Goal: Task Accomplishment & Management: Use online tool/utility

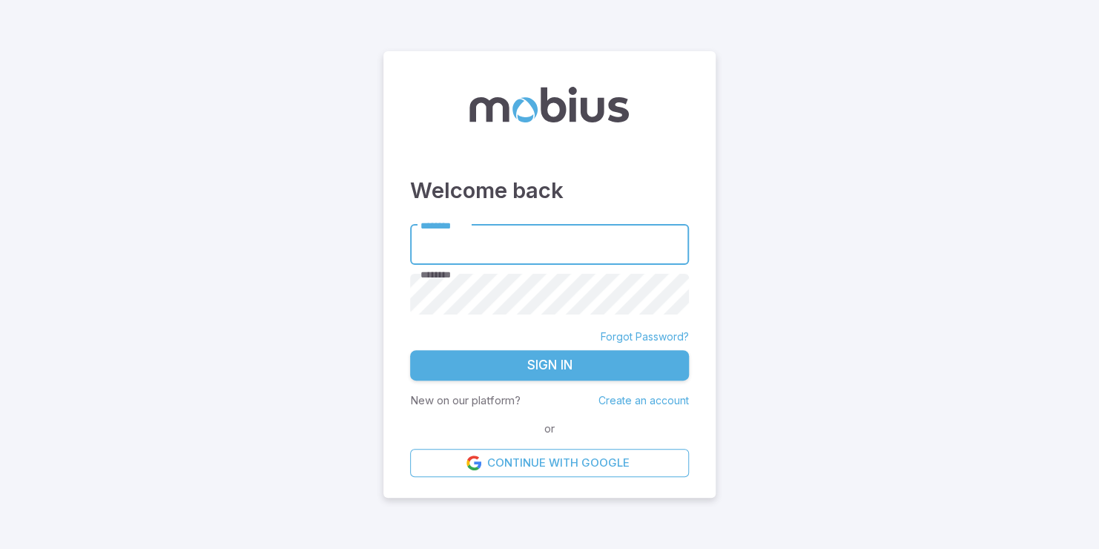
type input "*****"
click at [558, 359] on button "Sign In" at bounding box center [549, 365] width 279 height 31
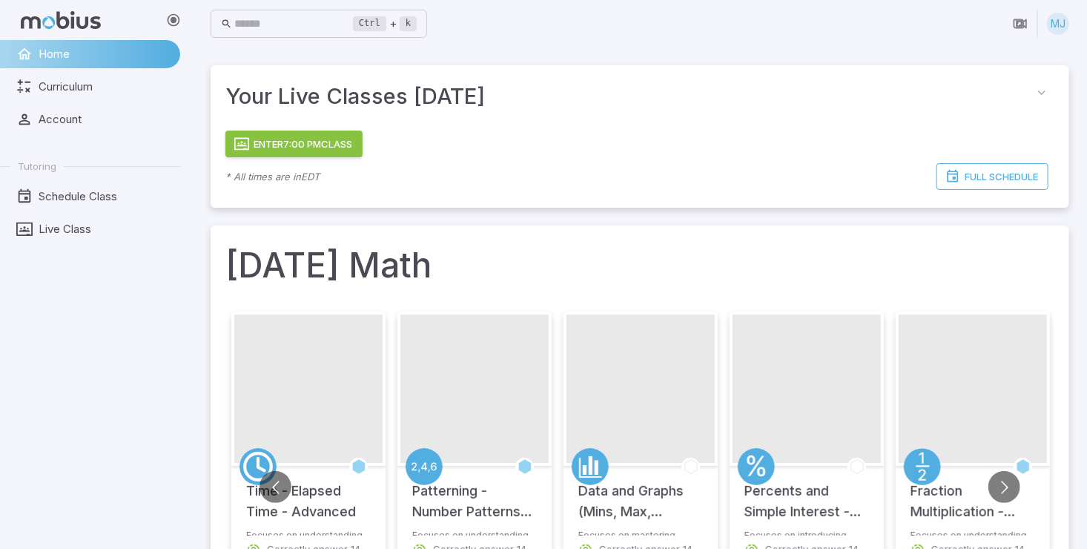
click at [346, 133] on button "Enter 7:00 PM Class" at bounding box center [293, 144] width 137 height 27
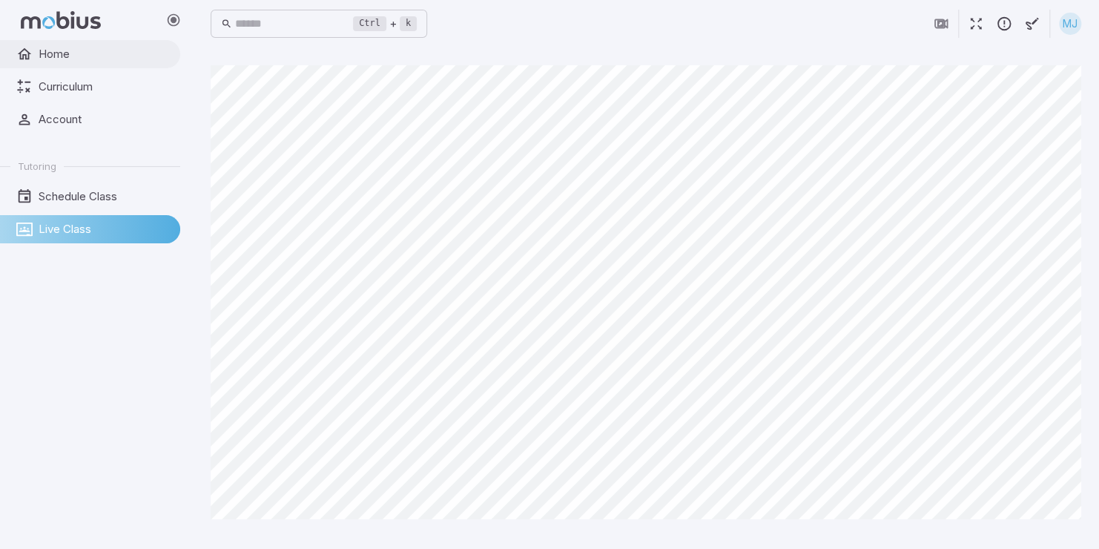
click at [47, 40] on link "Home" at bounding box center [90, 54] width 180 height 28
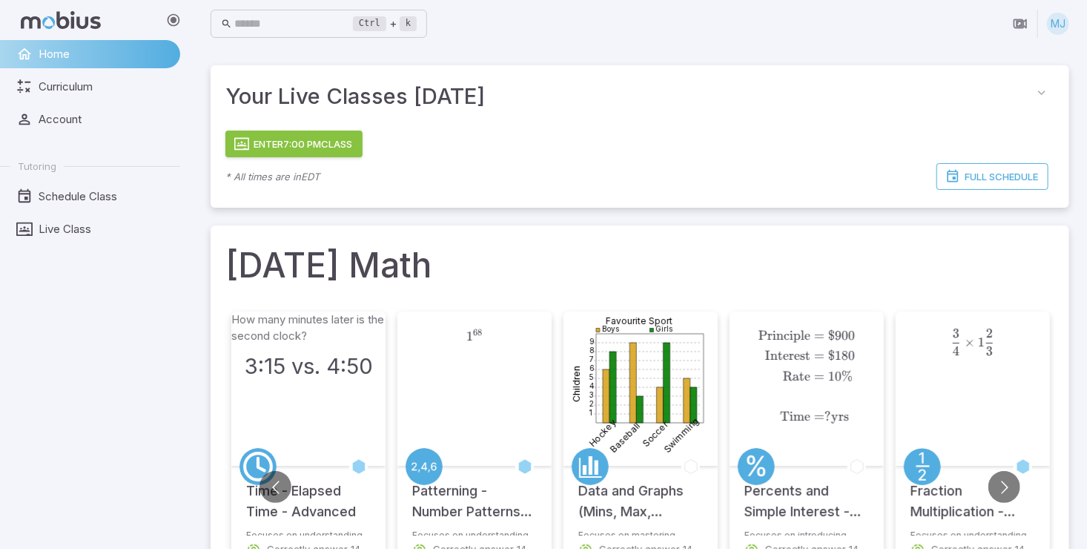
click at [288, 124] on div "Your Live Classes [DATE]" at bounding box center [640, 96] width 859 height 62
click at [292, 139] on button "Enter 7:00 PM Class" at bounding box center [293, 144] width 137 height 27
